Goal: Task Accomplishment & Management: Use online tool/utility

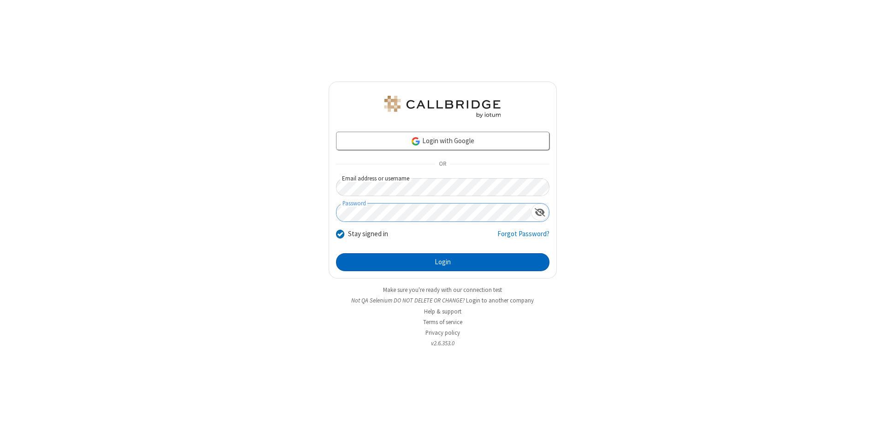
click at [442, 263] on button "Login" at bounding box center [442, 262] width 213 height 18
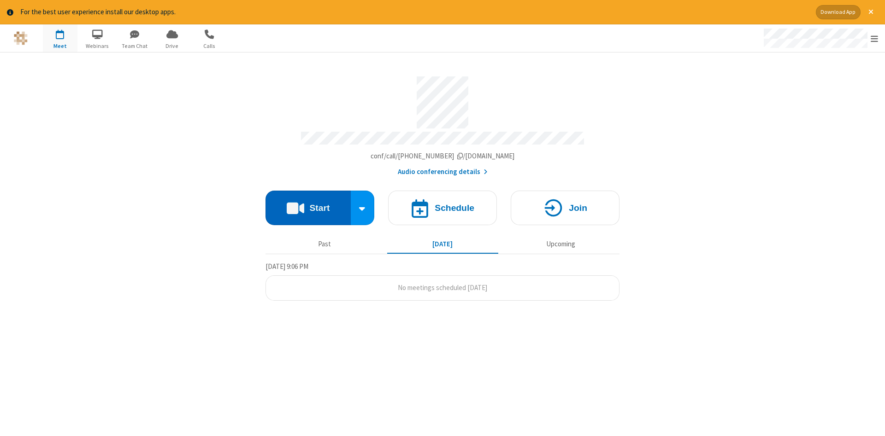
click at [308, 205] on button "Start" at bounding box center [307, 208] width 85 height 35
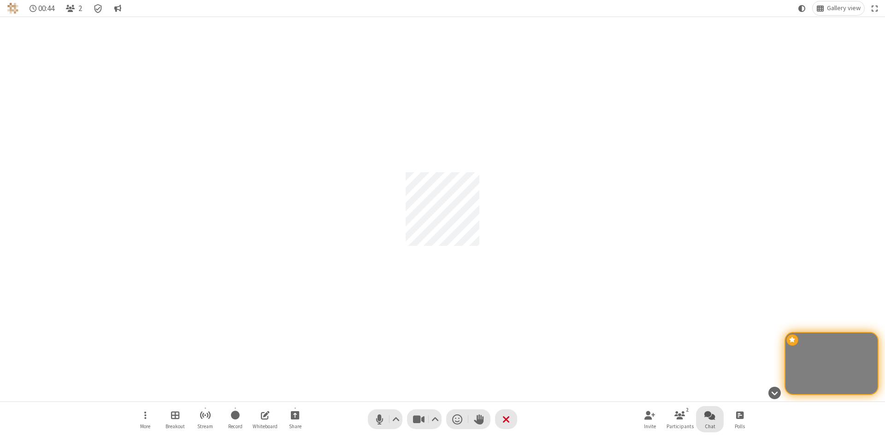
click at [710, 415] on span "Open chat" at bounding box center [709, 416] width 11 height 12
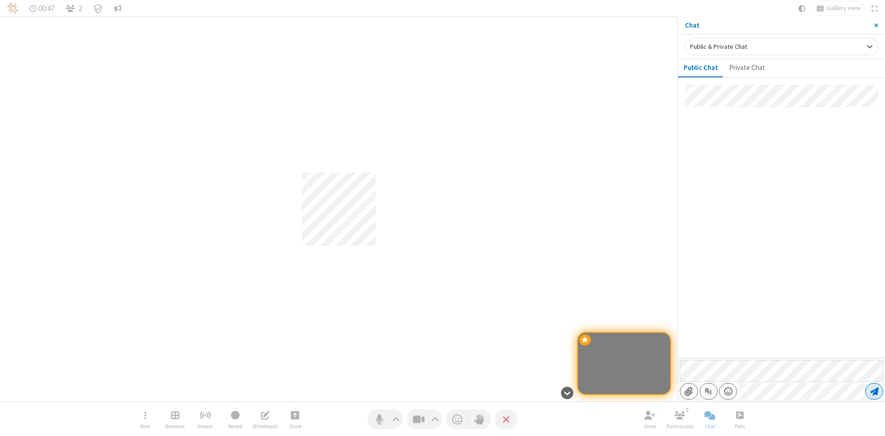
click at [874, 392] on span "Send message" at bounding box center [874, 391] width 8 height 9
